Goal: Task Accomplishment & Management: Use online tool/utility

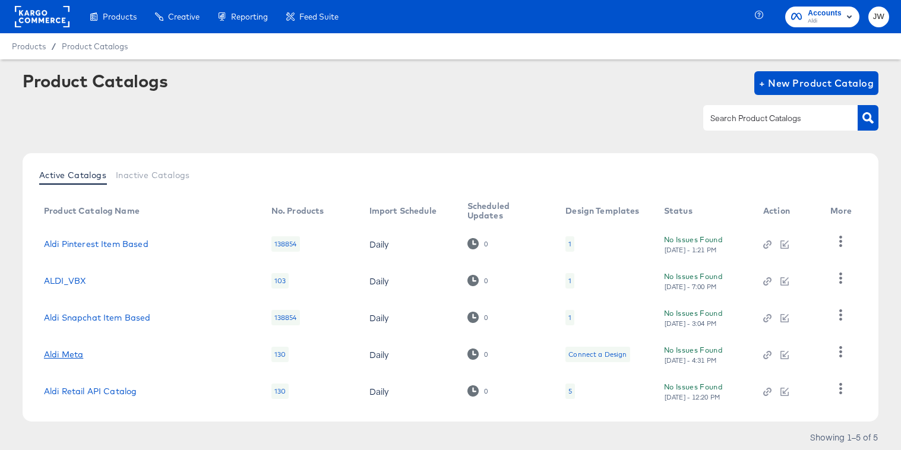
click at [71, 358] on link "Aldi Meta" at bounding box center [63, 355] width 39 height 10
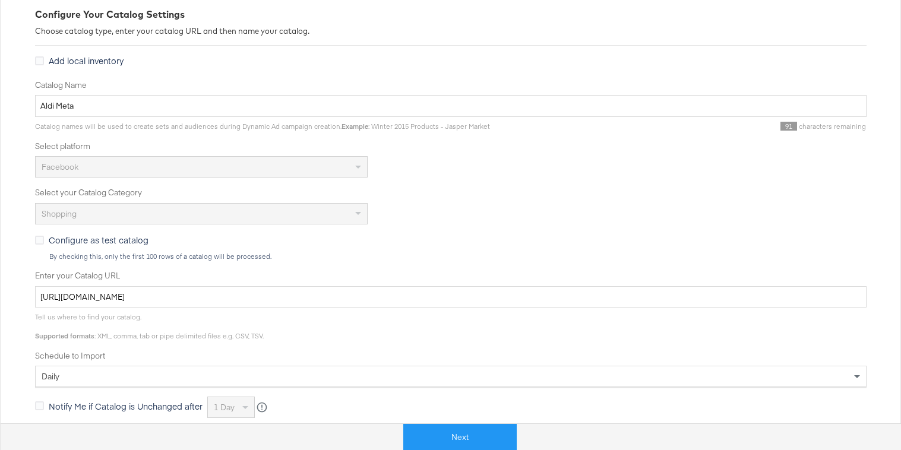
scroll to position [265, 0]
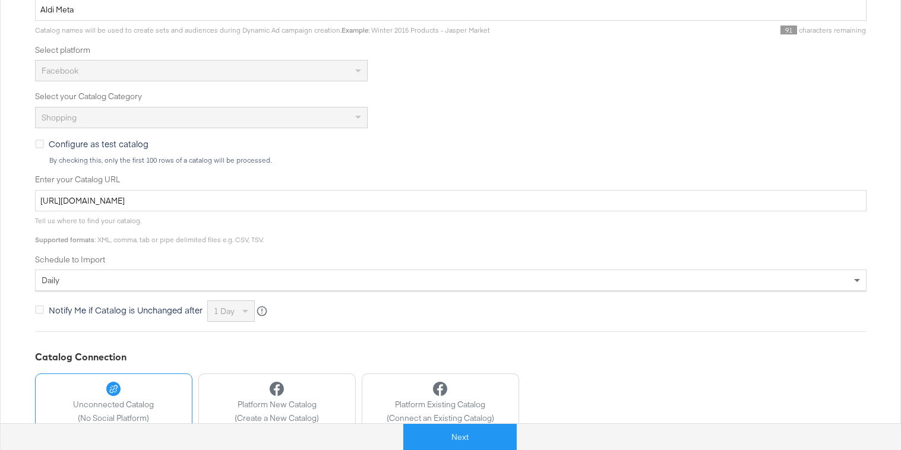
click at [231, 211] on div "Tell us where to find your catalog. Supported formats : XML, comma, tab or pipe…" at bounding box center [451, 227] width 832 height 33
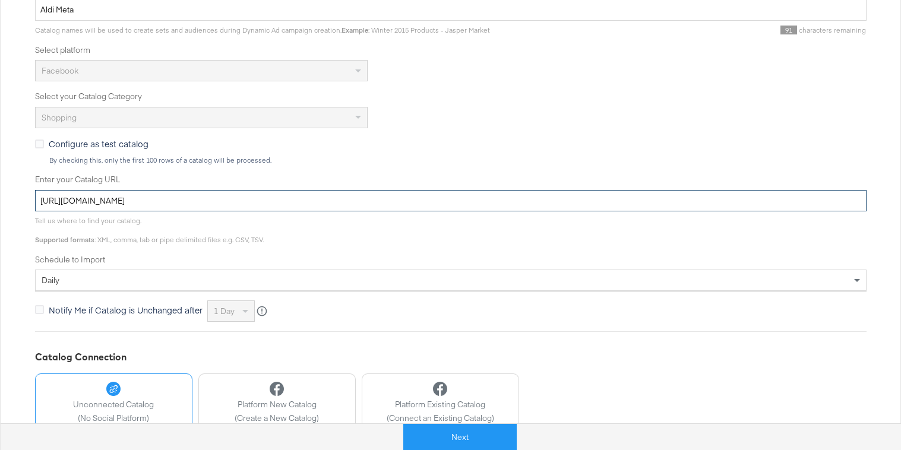
click at [231, 206] on input "[URL][DOMAIN_NAME]" at bounding box center [451, 201] width 832 height 22
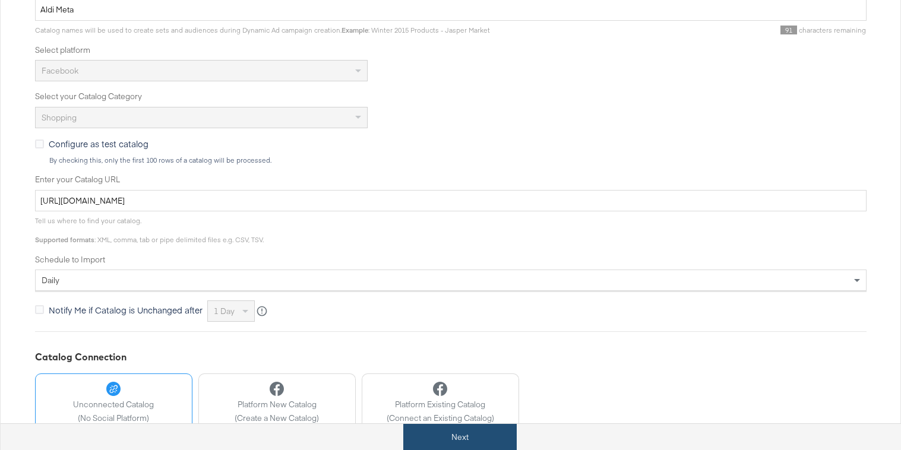
click at [453, 440] on button "Next" at bounding box center [459, 437] width 113 height 27
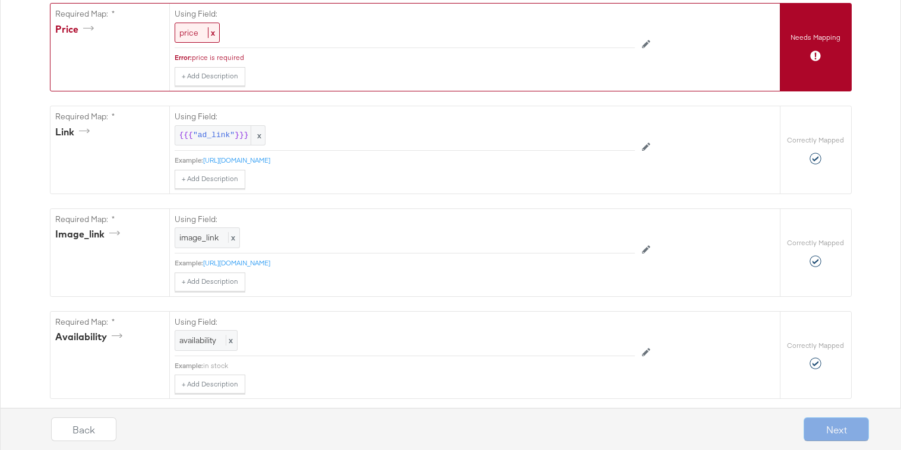
scroll to position [456, 0]
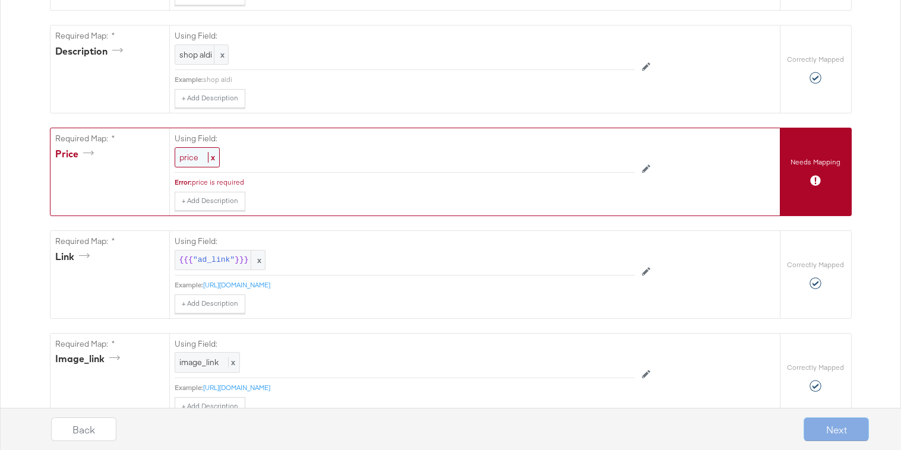
click at [188, 152] on span "price" at bounding box center [188, 157] width 19 height 11
click at [198, 161] on span "price" at bounding box center [190, 158] width 19 height 11
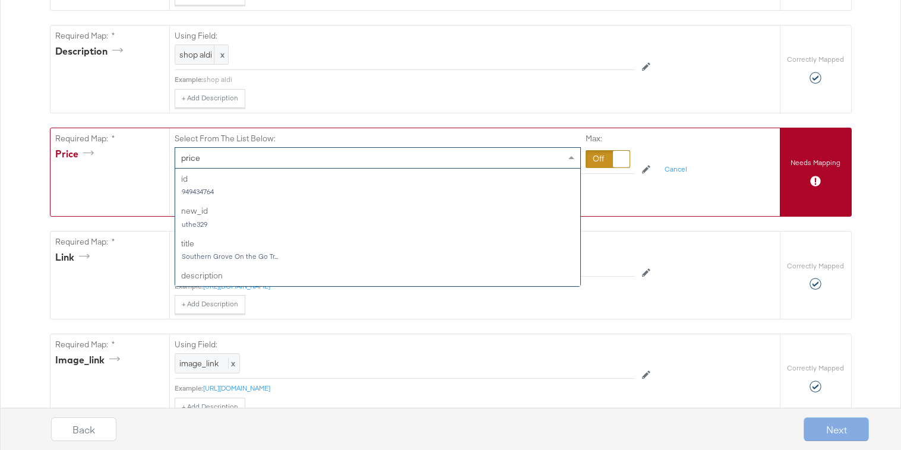
scroll to position [227, 0]
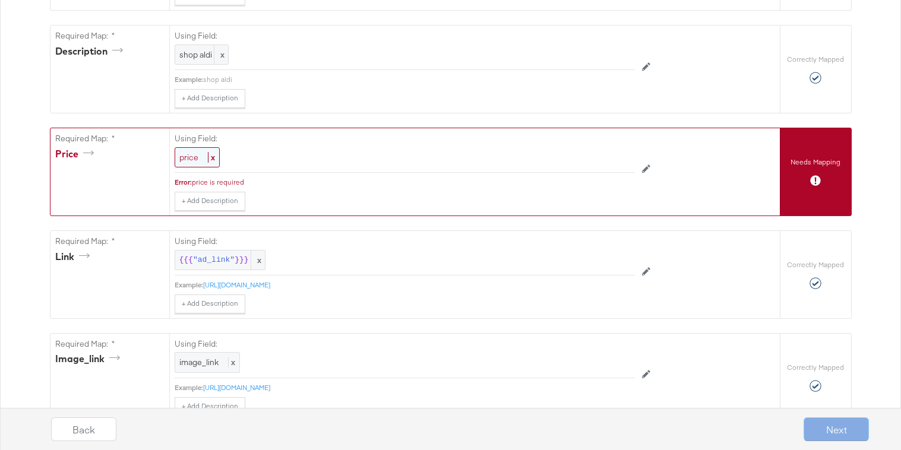
click at [191, 160] on span "price" at bounding box center [188, 157] width 19 height 11
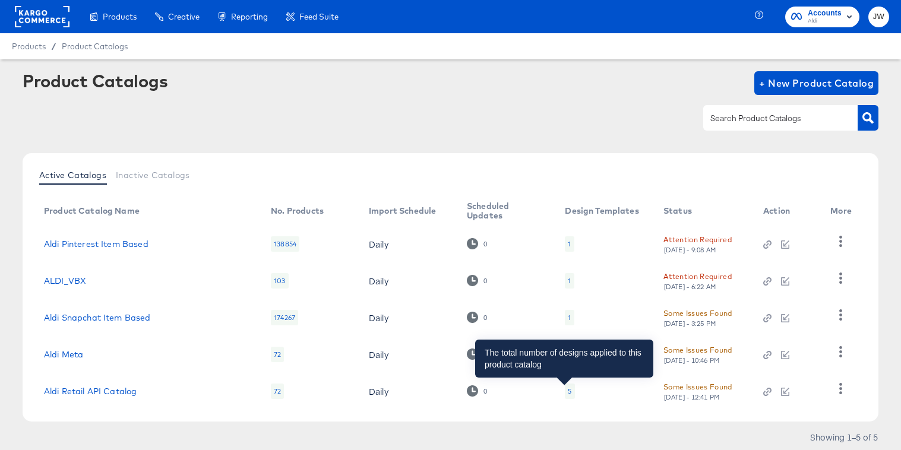
click at [568, 390] on div "5" at bounding box center [570, 392] width 4 height 10
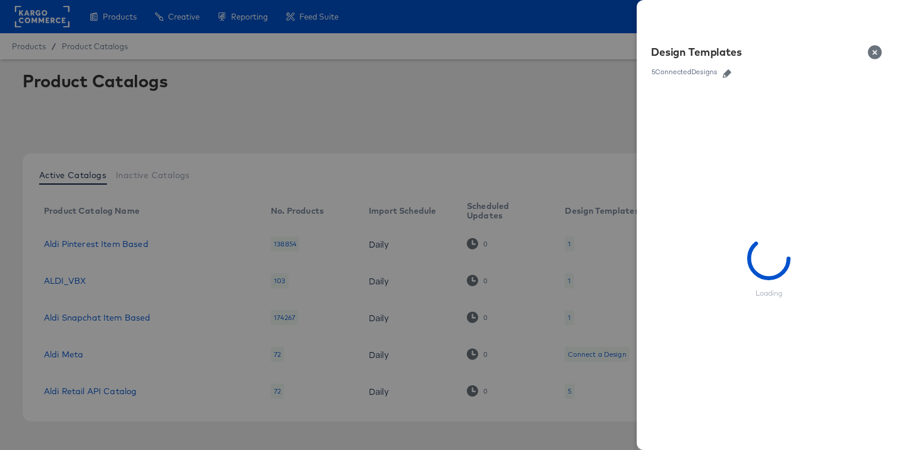
click at [726, 71] on icon "button" at bounding box center [727, 74] width 8 height 8
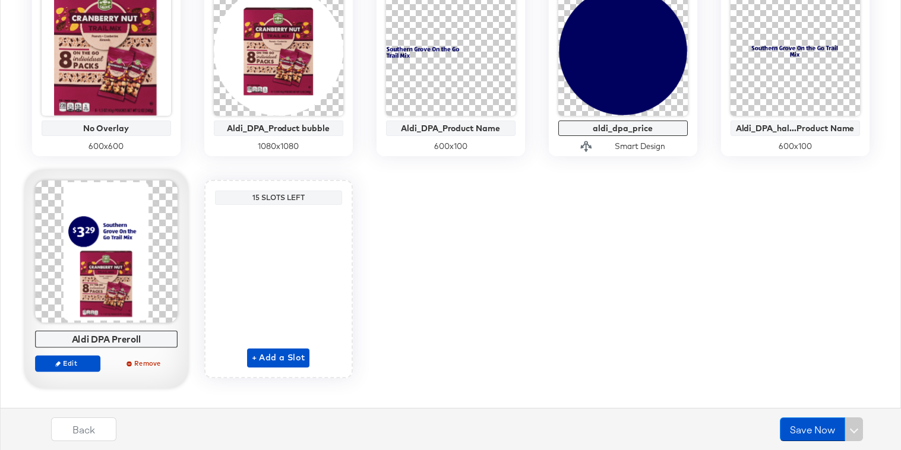
scroll to position [333, 0]
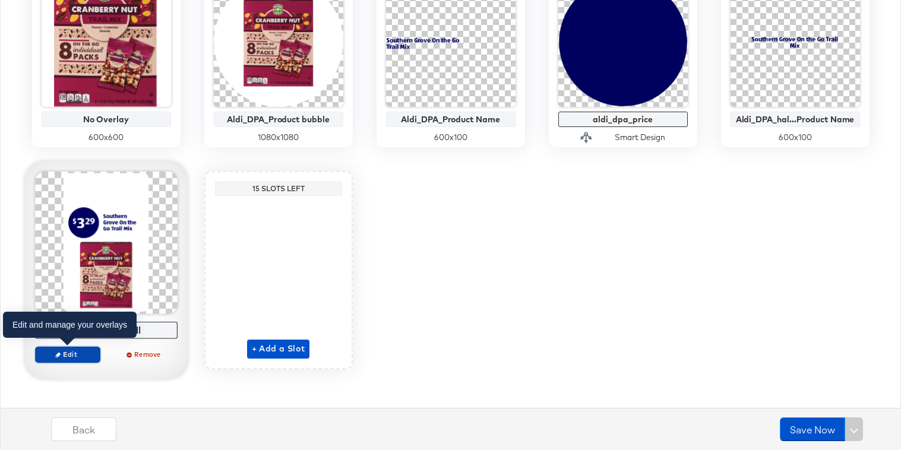
click at [76, 356] on span "Edit" at bounding box center [67, 354] width 55 height 9
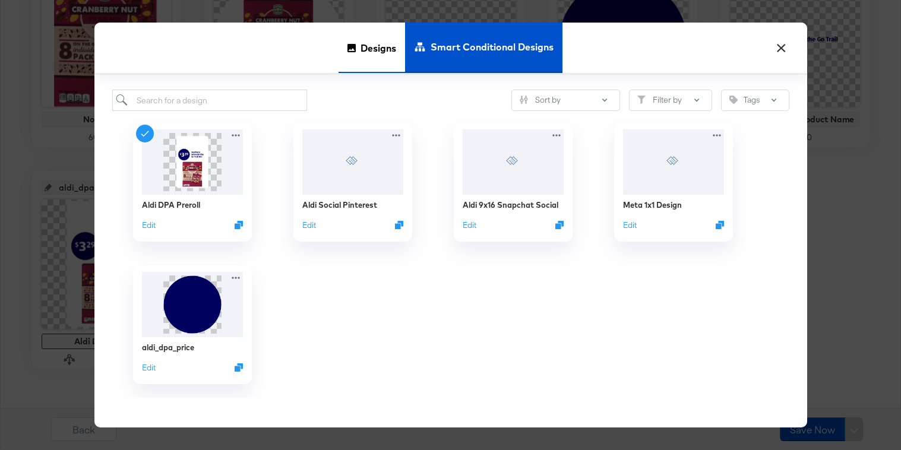
click at [370, 49] on span "Designs" at bounding box center [379, 47] width 36 height 52
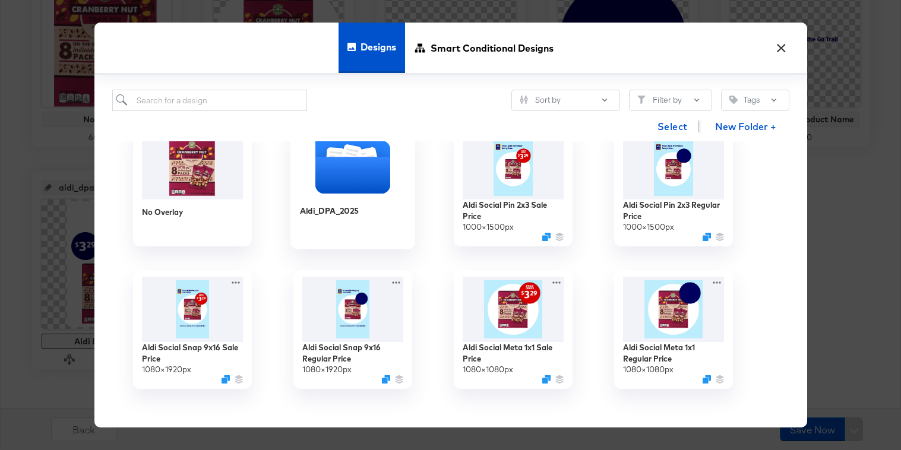
scroll to position [28, 0]
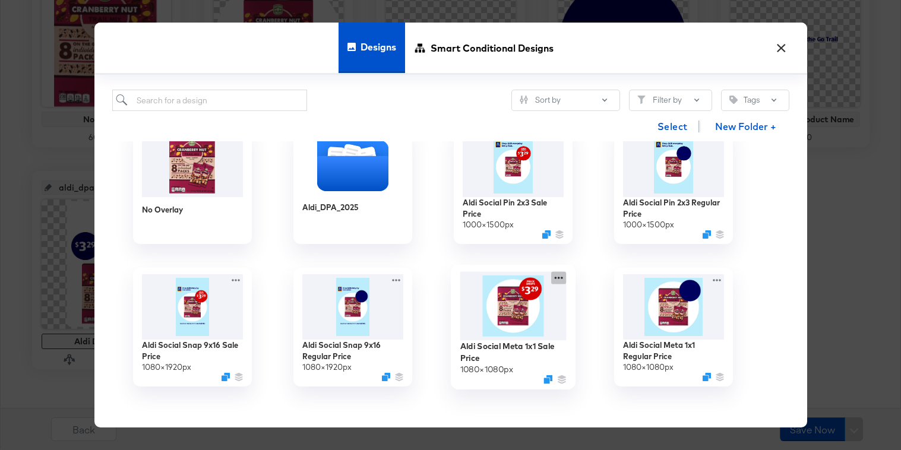
click at [554, 277] on icon at bounding box center [558, 278] width 15 height 12
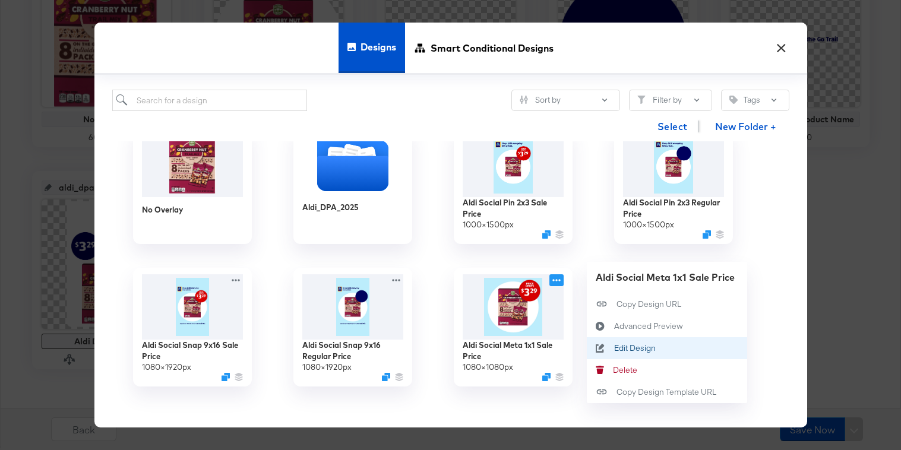
click at [614, 349] on div "Edit Design Edit Design" at bounding box center [614, 349] width 0 height 0
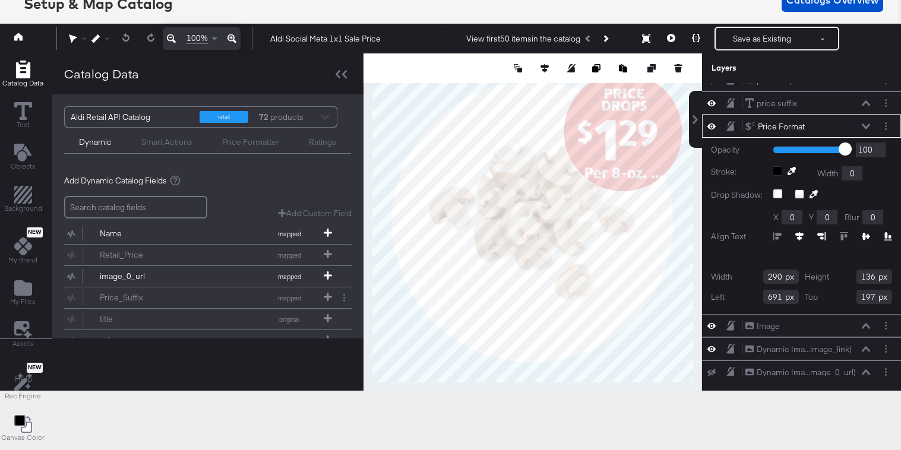
scroll to position [23, 0]
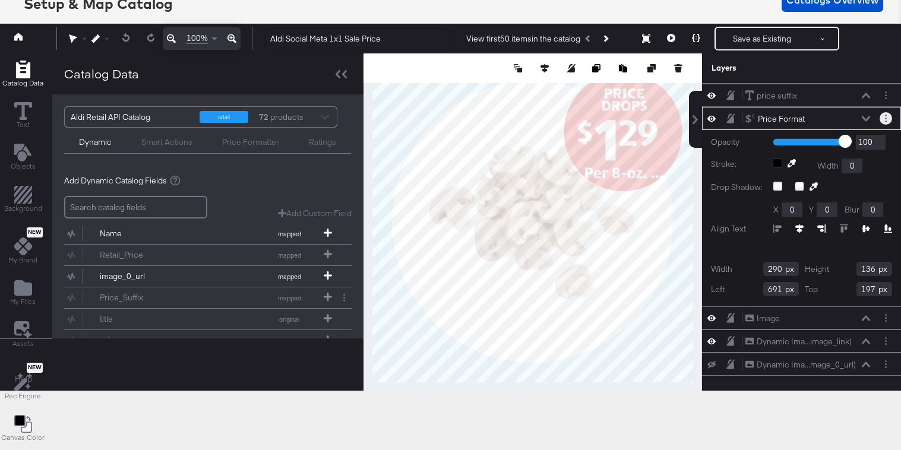
click at [892, 119] on button "Layer Options" at bounding box center [886, 118] width 12 height 12
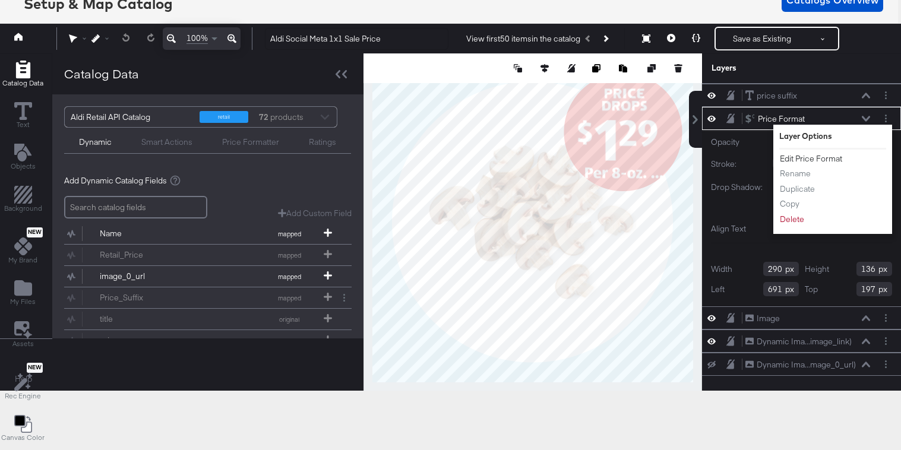
click at [828, 159] on button "Edit Price Format" at bounding box center [811, 159] width 64 height 12
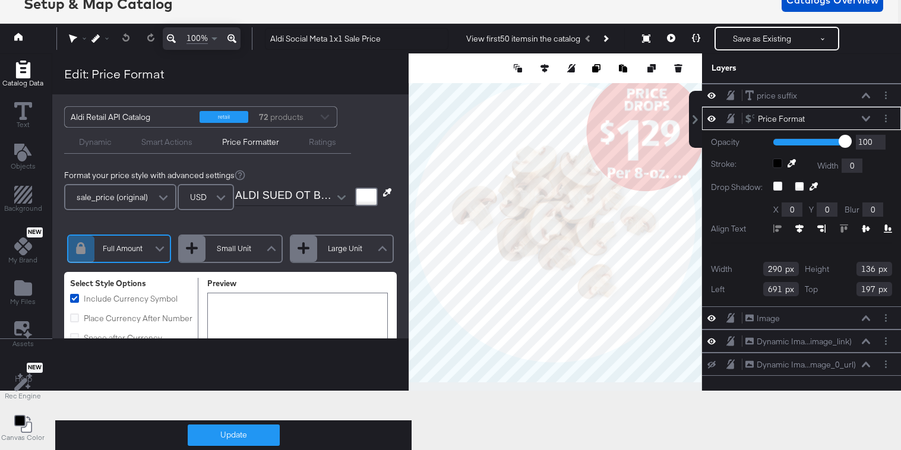
scroll to position [8, 0]
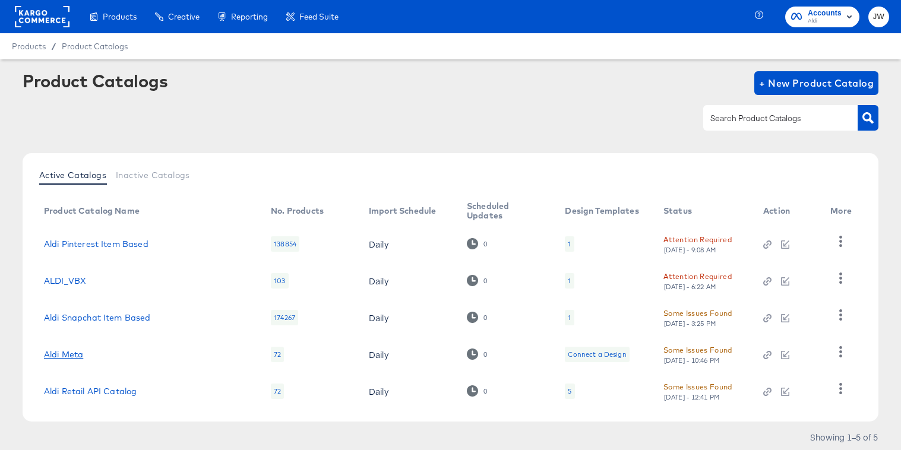
click at [56, 358] on link "Aldi Meta" at bounding box center [63, 355] width 39 height 10
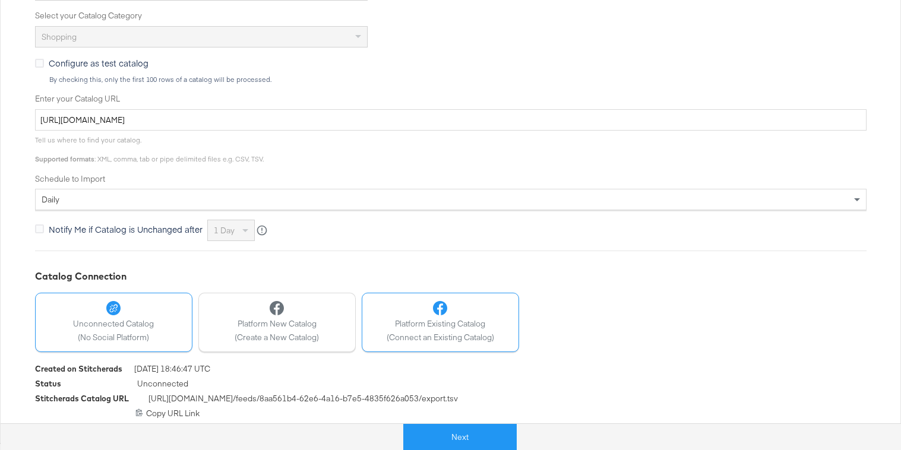
scroll to position [346, 0]
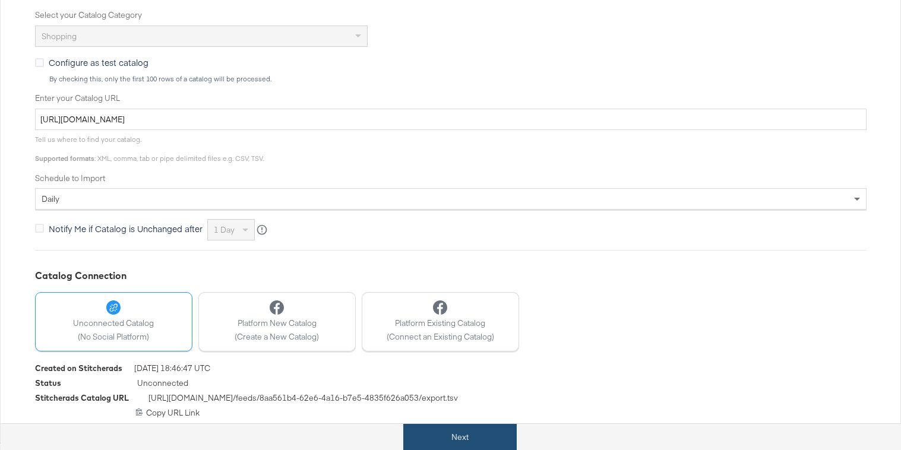
click at [481, 437] on button "Next" at bounding box center [459, 437] width 113 height 27
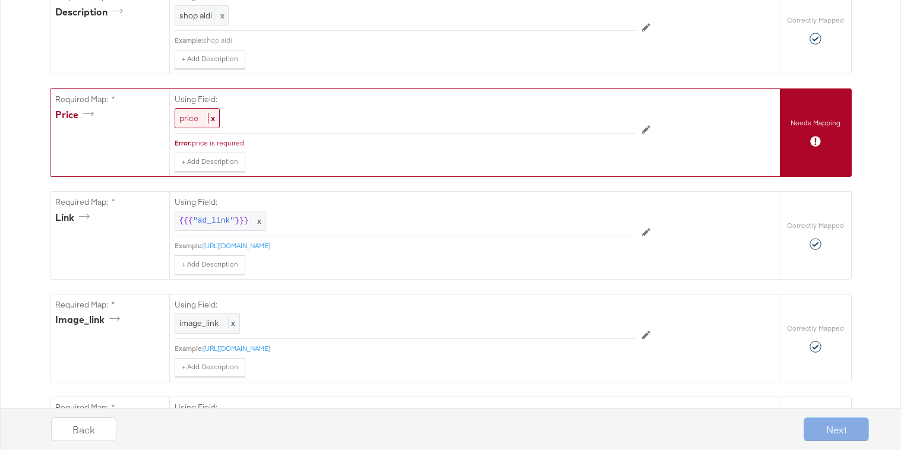
scroll to position [460, 0]
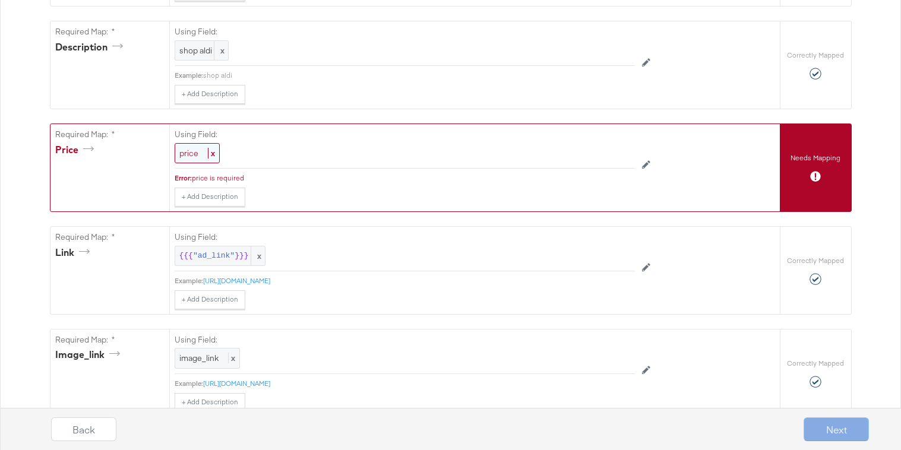
click at [188, 153] on span "price" at bounding box center [188, 153] width 19 height 11
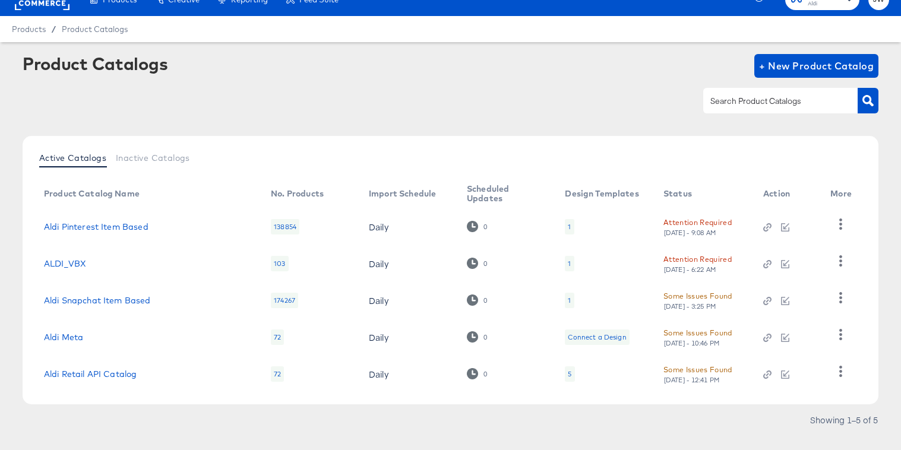
scroll to position [18, 0]
